Goal: Use online tool/utility: Utilize a website feature to perform a specific function

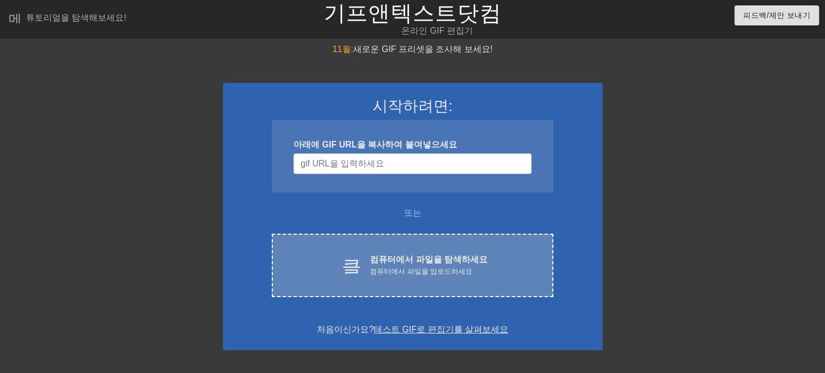
click at [391, 269] on font "컴퓨터에서 파일을 업로드하세요" at bounding box center [421, 272] width 103 height 8
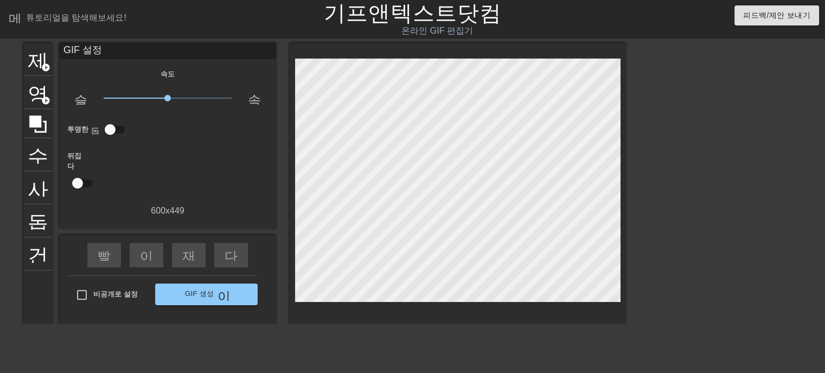
click at [47, 344] on div "제목 add_circle 영상 add_circle 수확고 사진_크기_선택_대형 돕다 건반 GIF 설정 속도 슬로우모션 비디오 x1.00 속도 …" at bounding box center [324, 206] width 603 height 326
click at [47, 67] on font "add_circle" at bounding box center [45, 67] width 9 height 9
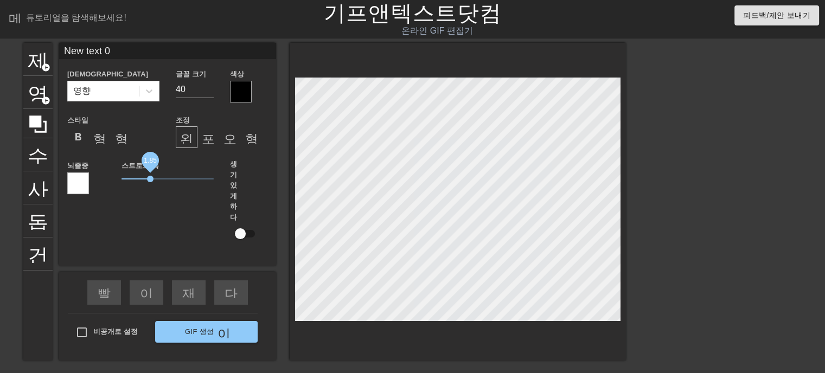
drag, startPoint x: 142, startPoint y: 178, endPoint x: 150, endPoint y: 182, distance: 9.2
click at [150, 182] on span "1.85" at bounding box center [168, 179] width 92 height 13
click at [205, 141] on font "포맷_정렬_센터" at bounding box center [254, 137] width 104 height 13
click at [226, 142] on font "오른쪽 정렬 형식" at bounding box center [273, 137] width 98 height 13
click at [256, 143] on font "형식_정렬_정렬" at bounding box center [297, 137] width 104 height 13
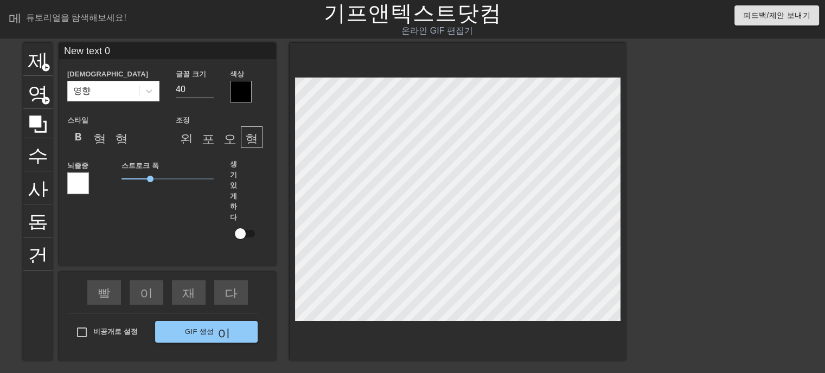
click at [240, 101] on div at bounding box center [241, 92] width 22 height 22
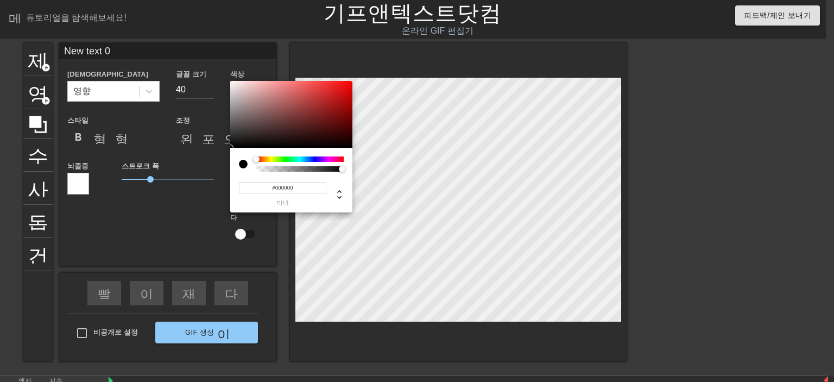
click at [247, 157] on div at bounding box center [247, 163] width 17 height 15
click at [253, 161] on div at bounding box center [256, 159] width 7 height 7
click at [254, 159] on div at bounding box center [256, 159] width 7 height 7
type input "#F2EFEF"
click at [232, 84] on div at bounding box center [291, 114] width 122 height 67
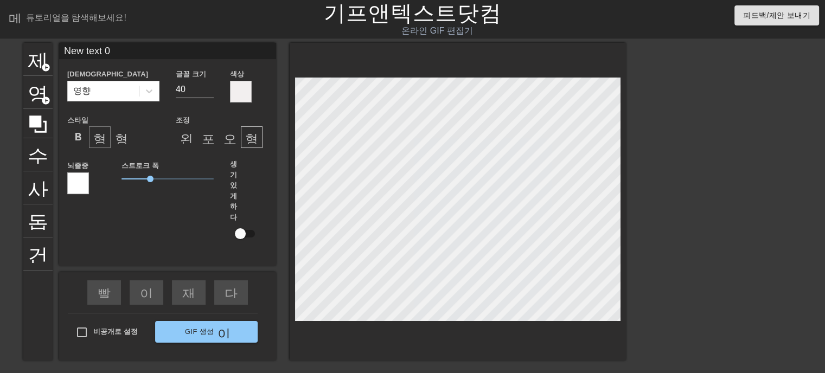
click at [106, 142] on font "형식_이탤릭체" at bounding box center [138, 137] width 91 height 13
click at [120, 144] on div "형식_밑줄" at bounding box center [122, 137] width 22 height 22
click at [99, 143] on font "형식_이탤릭체" at bounding box center [138, 137] width 91 height 13
click at [82, 140] on font "format_bold" at bounding box center [78, 137] width 13 height 13
click at [93, 142] on font "형식_이탤릭체" at bounding box center [138, 137] width 91 height 13
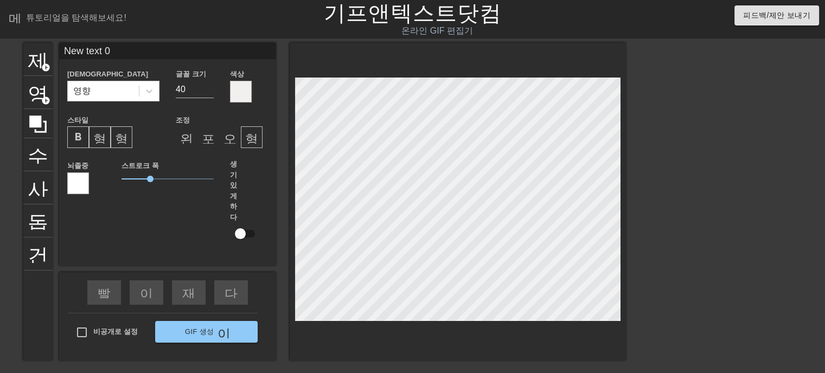
click at [122, 142] on font "형식_밑줄" at bounding box center [147, 137] width 65 height 13
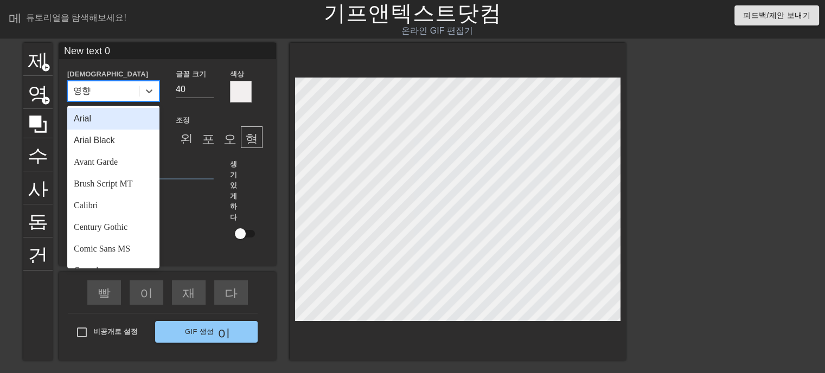
click at [110, 88] on div "영향" at bounding box center [103, 91] width 71 height 20
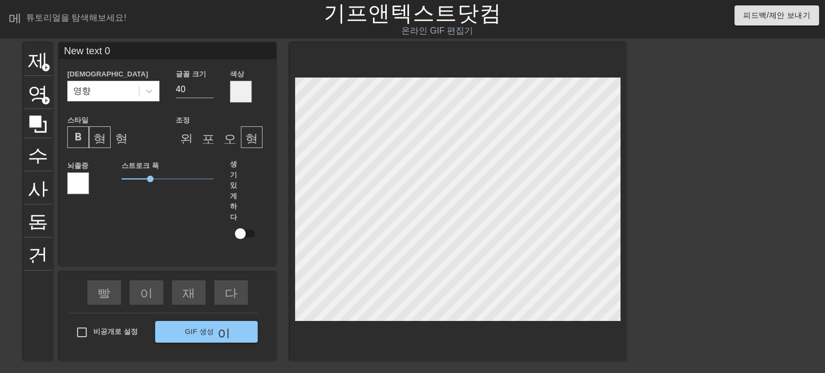
click at [172, 49] on input "New text 0" at bounding box center [167, 51] width 217 height 16
drag, startPoint x: 136, startPoint y: 53, endPoint x: 20, endPoint y: 53, distance: 115.6
click at [20, 53] on div "제목 add_circle 영상 add_circle 수확고 사진_크기_선택_대형 돕다 건반 New text 0 세례반 영향 글꼴 크기 40 색상…" at bounding box center [412, 206] width 825 height 326
paste input "Just once"
type input "Just once"
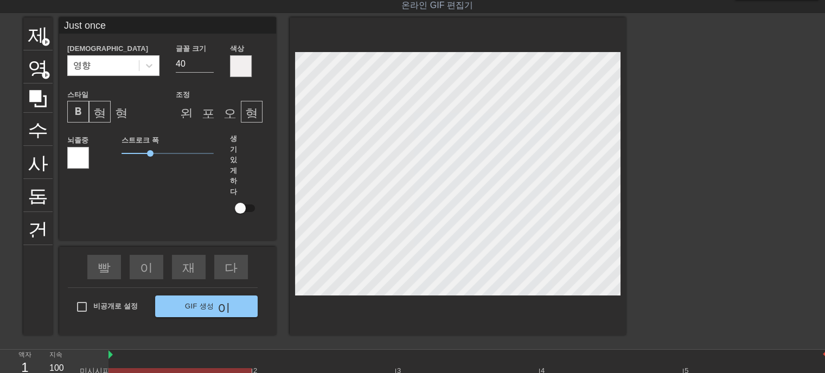
scroll to position [7, 0]
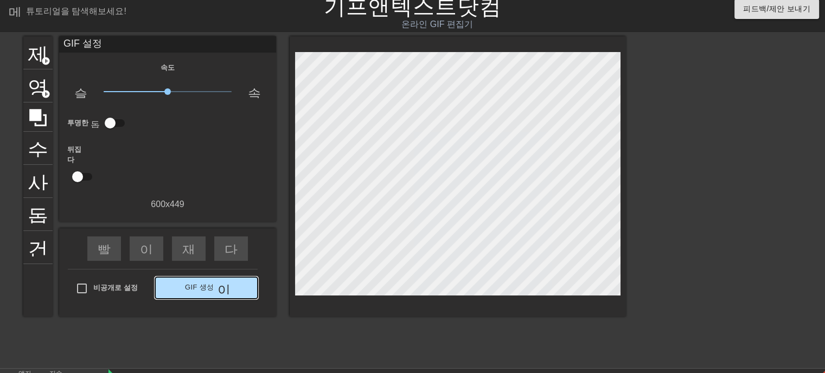
click at [195, 323] on div "제목 add_circle 영상 add_circle 수확고 사진_크기_선택_대형 돕다 건반 GIF 설정 속도 슬로우모션 비디오 x1.00 속도 …" at bounding box center [324, 199] width 603 height 326
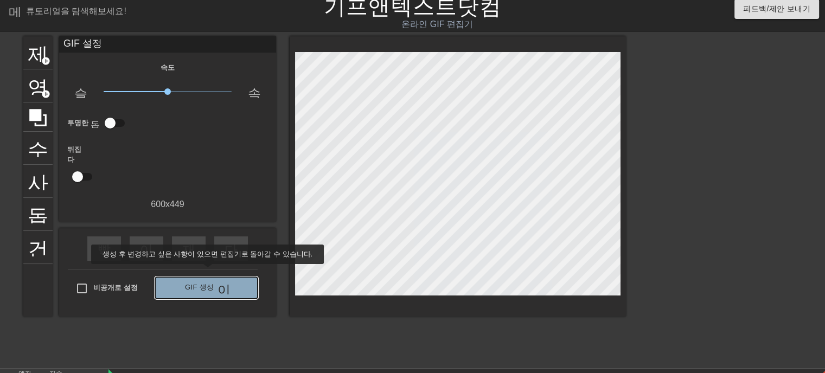
click at [200, 277] on button "GIF 생성 이중 화살표" at bounding box center [206, 288] width 103 height 22
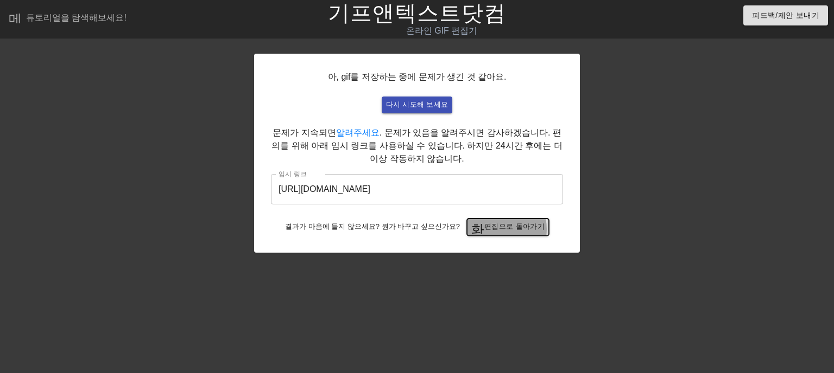
click at [492, 230] on font "편집으로 돌아가기" at bounding box center [514, 227] width 60 height 8
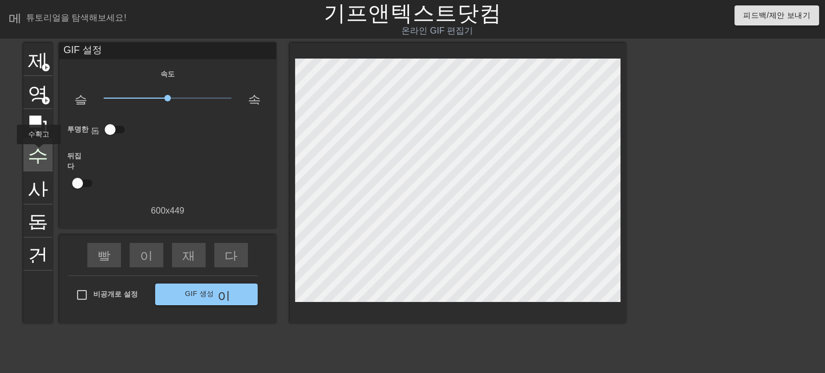
click at [38, 152] on font "수확고" at bounding box center [59, 153] width 62 height 21
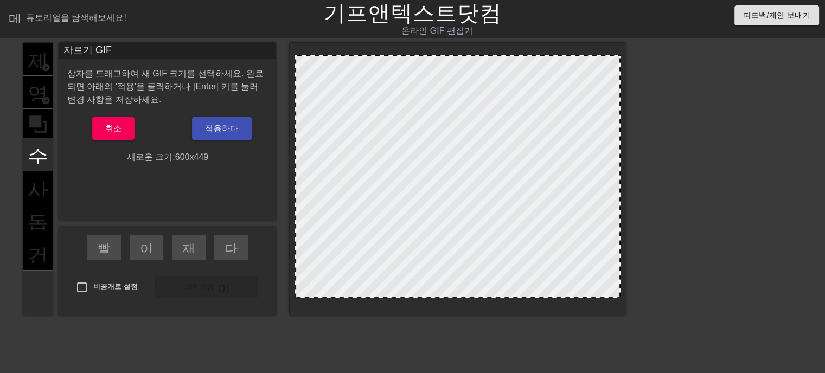
click at [38, 182] on div "제목 add_circle 영상 add_circle 수확고 사진_크기_선택_대형 돕다 건반" at bounding box center [37, 179] width 29 height 273
click at [113, 124] on font "취소" at bounding box center [113, 128] width 17 height 9
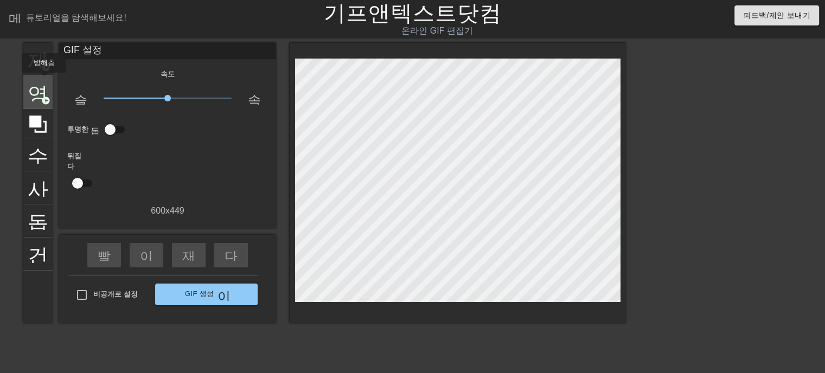
click at [43, 81] on font "영상" at bounding box center [48, 91] width 41 height 21
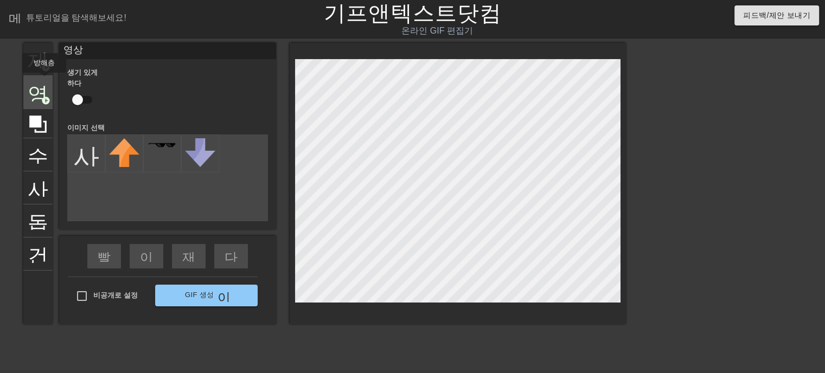
click at [43, 81] on font "영상" at bounding box center [48, 91] width 41 height 21
click at [41, 134] on div at bounding box center [37, 123] width 29 height 29
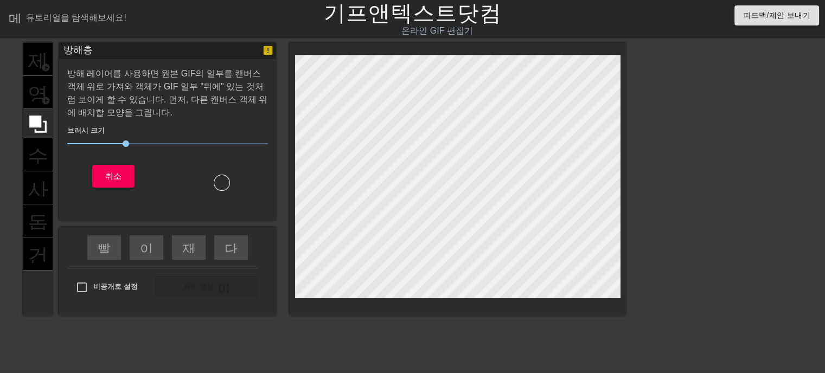
click at [13, 190] on div "제목 add_circle 영상 add_circle 수확고 사진_크기_선택_대형 돕다 건반 방해층 방해 레이어를 사용하면 원본 GIF의 일부를 …" at bounding box center [412, 206] width 825 height 326
click at [72, 54] on font "방해층" at bounding box center [77, 50] width 29 height 11
click at [47, 97] on div "제목 add_circle 영상 add_circle 수확고 사진_크기_선택_대형 돕다 건반" at bounding box center [37, 179] width 29 height 273
click at [9, 21] on font "메뉴_북" at bounding box center [35, 16] width 52 height 13
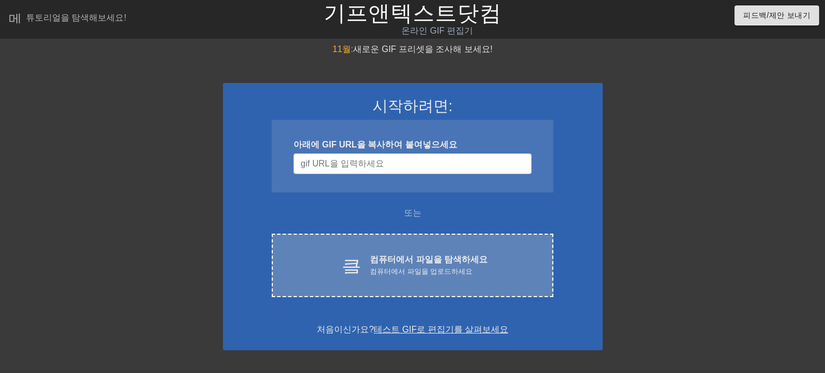
click at [423, 255] on font "컴퓨터에서 파일을 탐색하세요" at bounding box center [429, 259] width 118 height 9
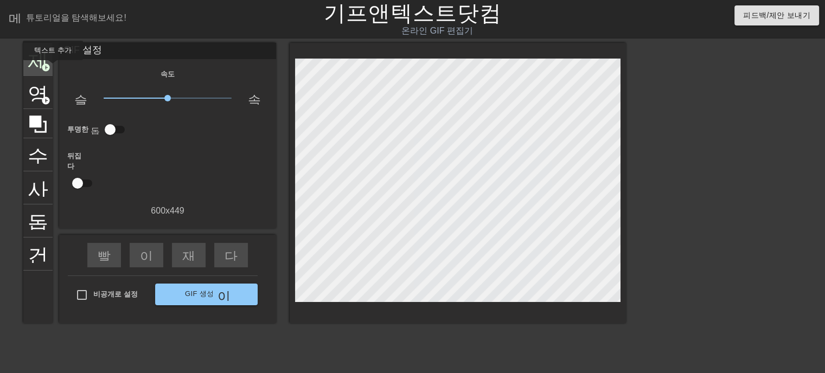
click at [47, 68] on font "add_circle" at bounding box center [45, 67] width 9 height 9
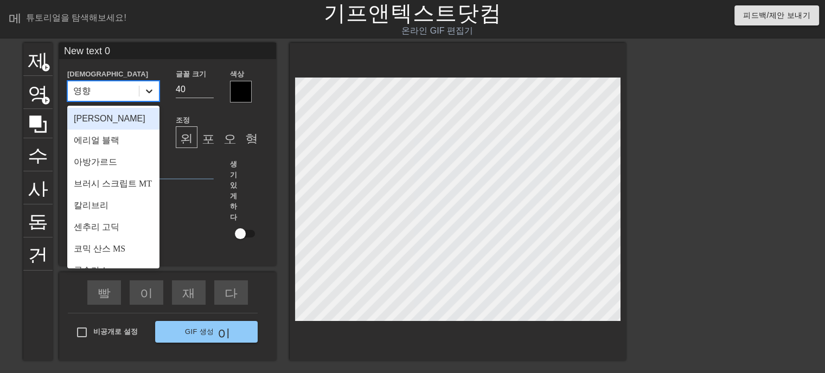
click at [148, 92] on icon at bounding box center [149, 91] width 11 height 11
click at [131, 129] on div "아리알" at bounding box center [113, 119] width 92 height 22
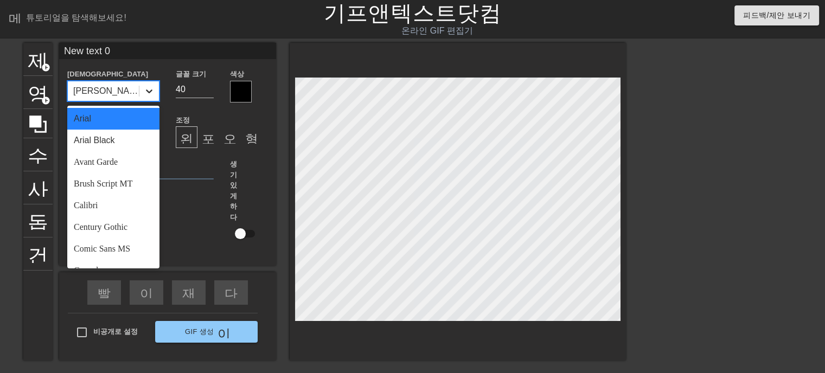
click at [145, 92] on icon at bounding box center [149, 91] width 11 height 11
click at [109, 187] on font "브러시 스크립트 MT" at bounding box center [113, 183] width 78 height 9
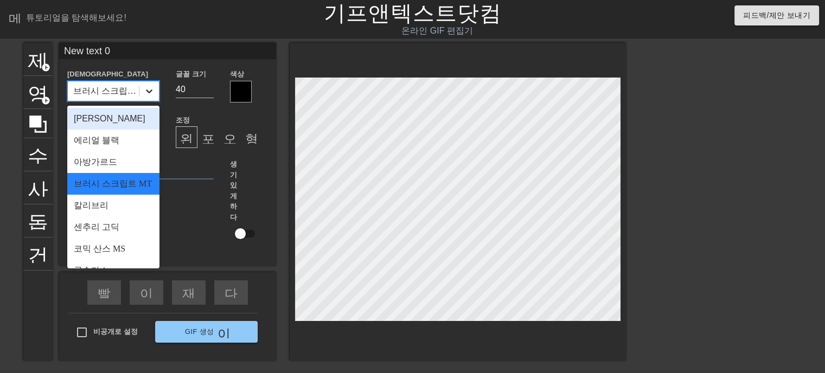
click at [148, 93] on icon at bounding box center [149, 91] width 11 height 11
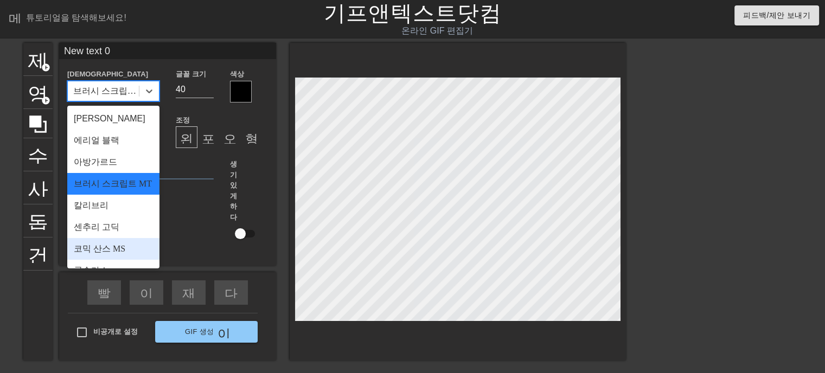
click at [117, 253] on font "코믹 산스 MS" at bounding box center [100, 248] width 52 height 9
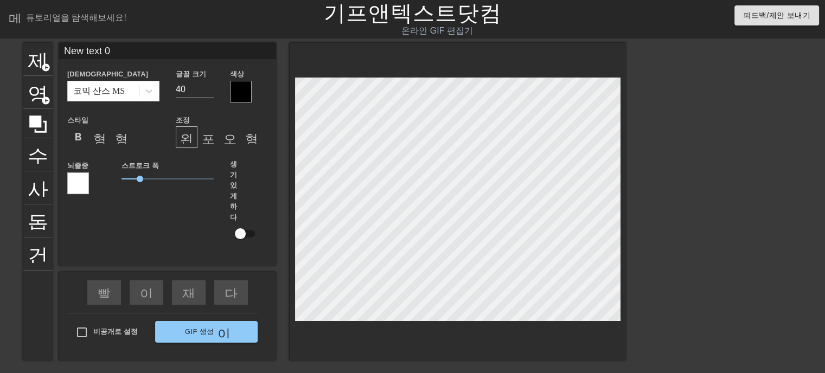
click at [85, 191] on div at bounding box center [78, 184] width 22 height 22
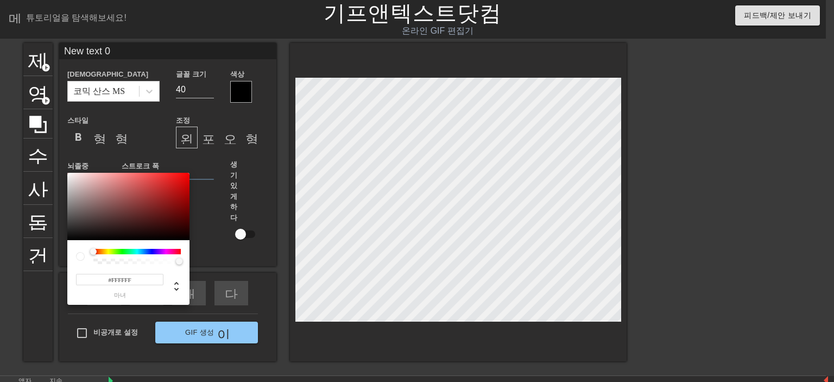
type input "#E9DCDC"
click at [74, 179] on div at bounding box center [128, 206] width 122 height 67
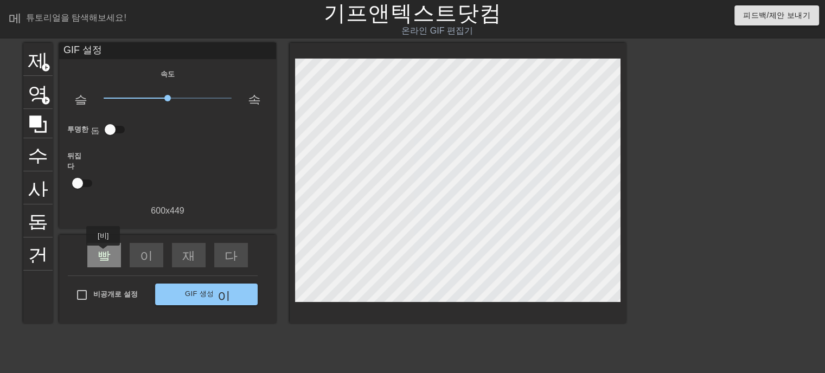
click at [103, 253] on div "빨리 되감기" at bounding box center [104, 255] width 34 height 24
click at [150, 253] on div "이전 건너뛰기" at bounding box center [147, 255] width 34 height 24
click at [111, 132] on input "checkbox" at bounding box center [110, 129] width 62 height 21
checkbox input "true"
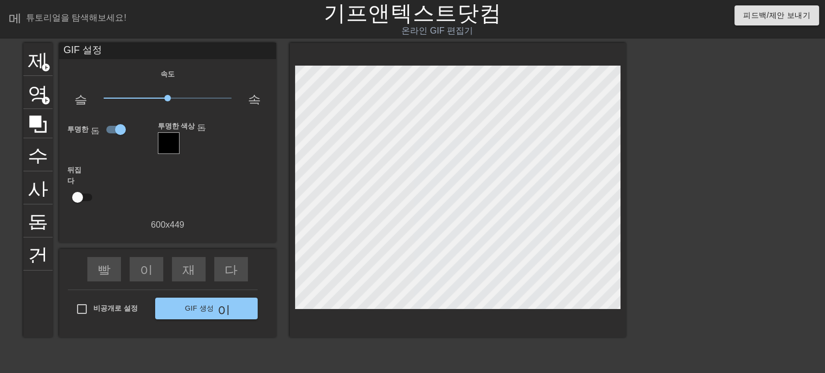
click at [166, 149] on div at bounding box center [169, 143] width 22 height 22
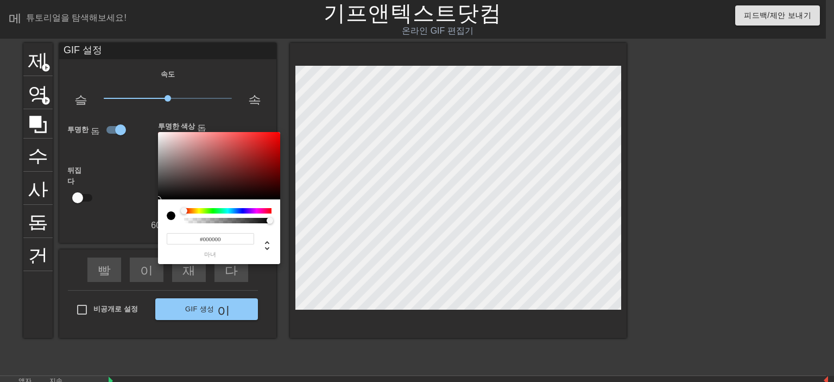
click at [168, 216] on div at bounding box center [171, 215] width 9 height 9
click at [137, 168] on div at bounding box center [417, 191] width 834 height 382
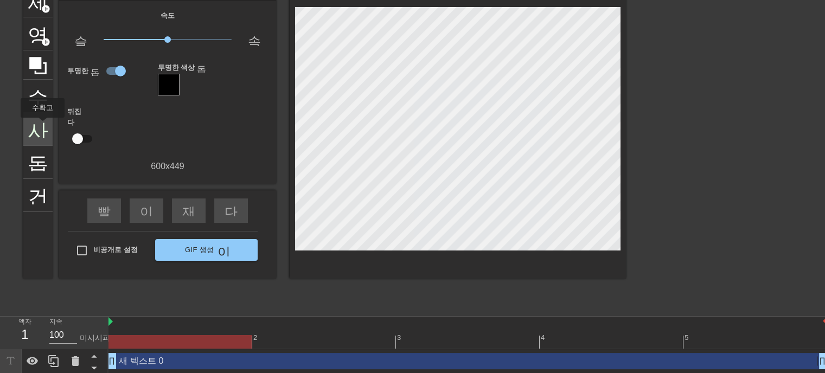
scroll to position [61, 0]
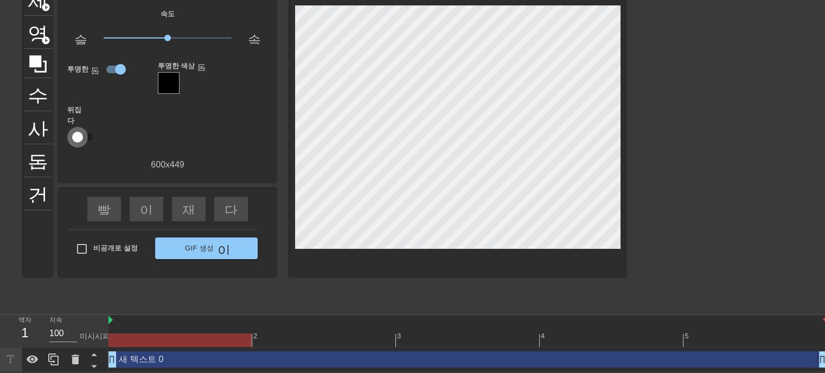
click at [79, 131] on input "checkbox" at bounding box center [78, 137] width 62 height 21
click at [79, 131] on input "checkbox" at bounding box center [88, 137] width 62 height 21
click at [79, 131] on input "checkbox" at bounding box center [78, 137] width 62 height 21
checkbox input "true"
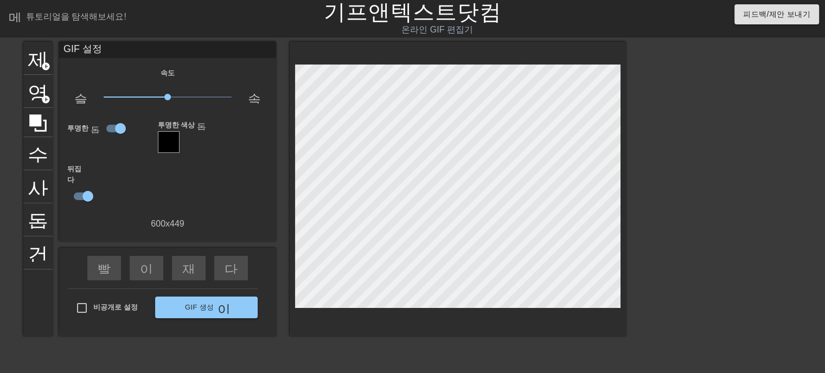
scroll to position [0, 0]
